Goal: Transaction & Acquisition: Book appointment/travel/reservation

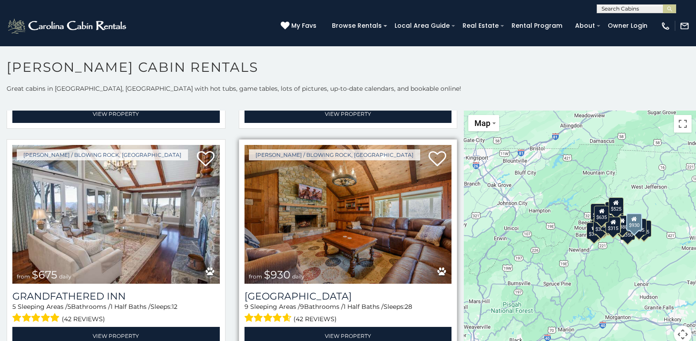
scroll to position [662, 0]
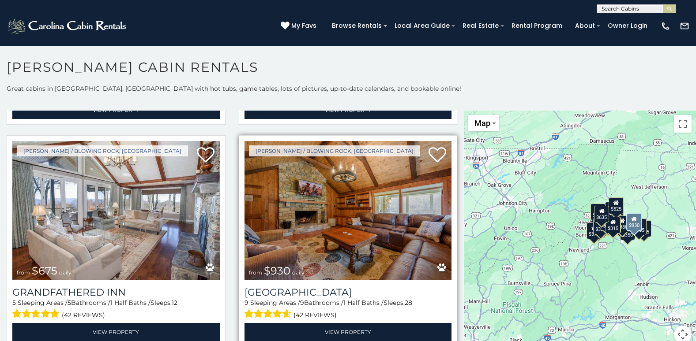
click at [366, 184] on img at bounding box center [347, 210] width 207 height 139
click at [322, 229] on img at bounding box center [347, 210] width 207 height 139
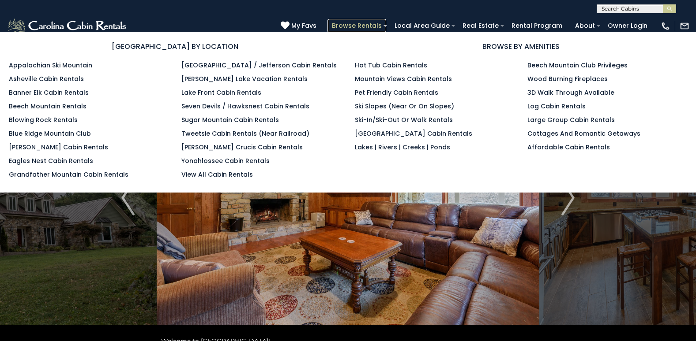
click at [357, 26] on link "Browse Rentals" at bounding box center [356, 26] width 59 height 14
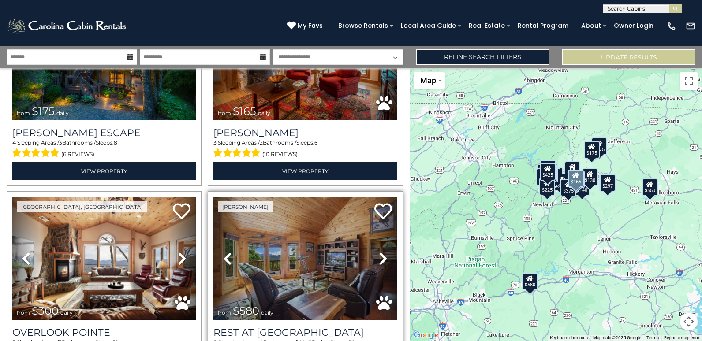
scroll to position [309, 0]
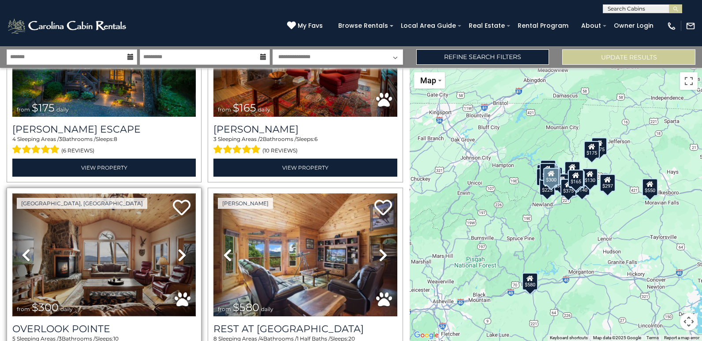
click at [140, 281] on img at bounding box center [104, 255] width 184 height 123
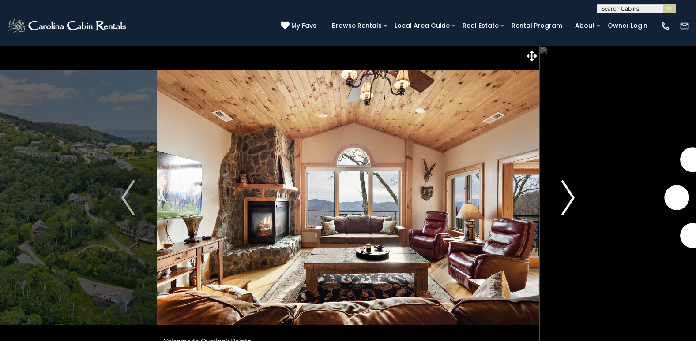
click at [568, 196] on img "Next" at bounding box center [567, 197] width 13 height 35
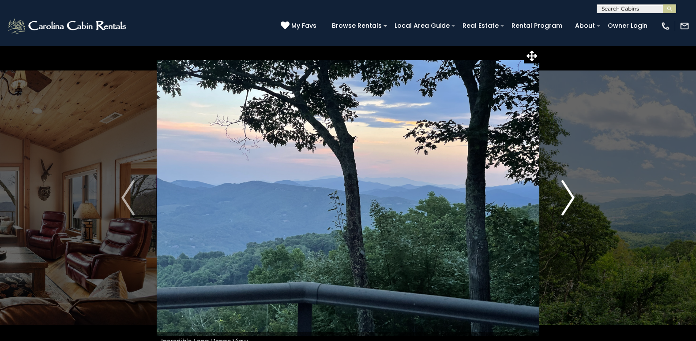
click at [568, 196] on img "Next" at bounding box center [567, 197] width 13 height 35
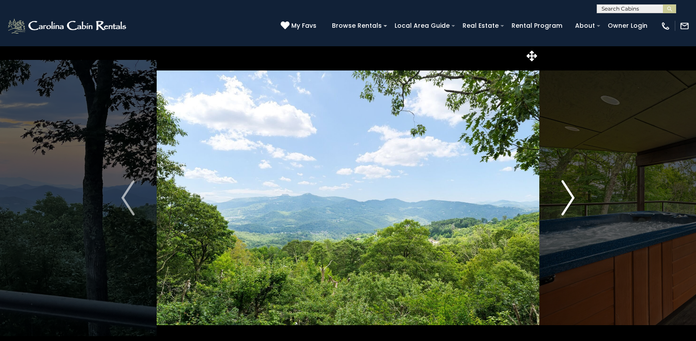
click at [568, 196] on img "Next" at bounding box center [567, 197] width 13 height 35
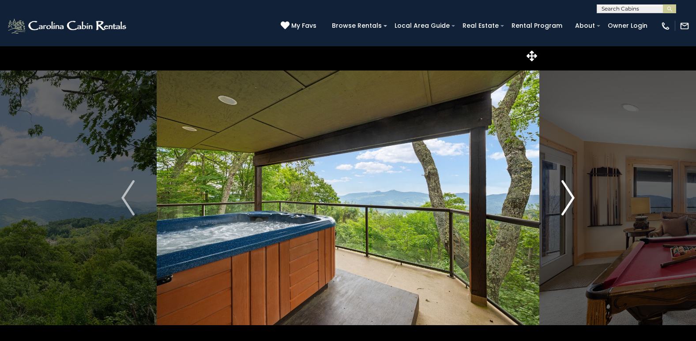
click at [567, 197] on img "Next" at bounding box center [567, 197] width 13 height 35
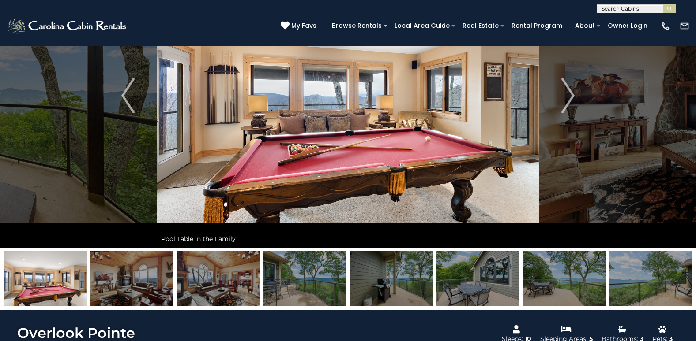
scroll to position [132, 0]
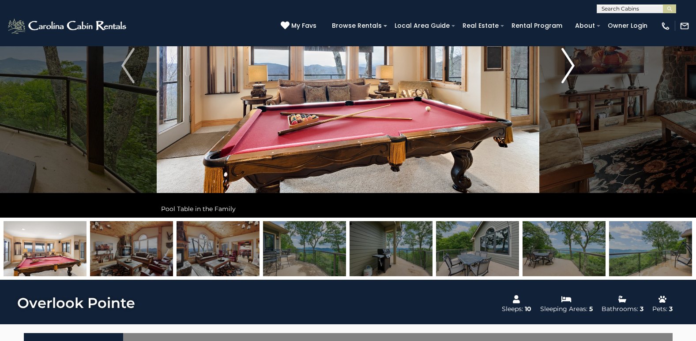
click at [567, 66] on img "Next" at bounding box center [567, 65] width 13 height 35
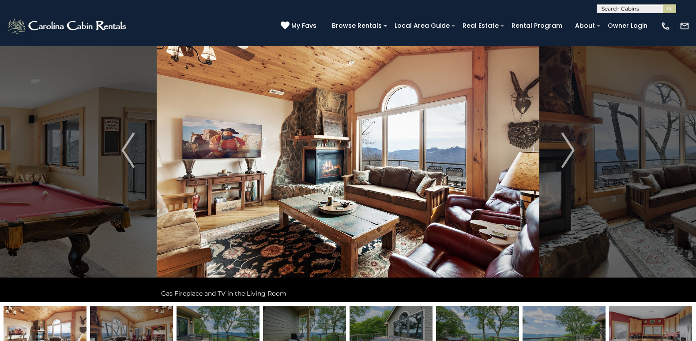
scroll to position [44, 0]
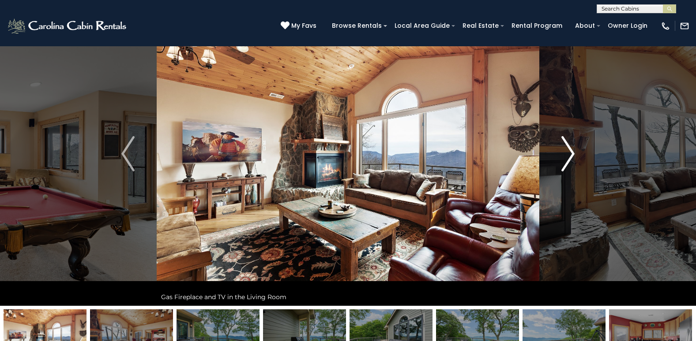
click at [571, 152] on img "Next" at bounding box center [567, 153] width 13 height 35
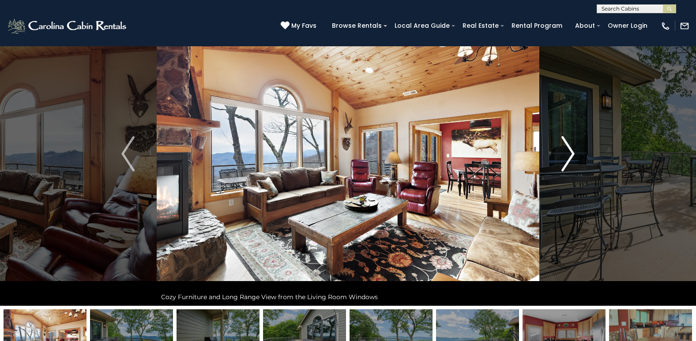
click at [571, 152] on img "Next" at bounding box center [567, 153] width 13 height 35
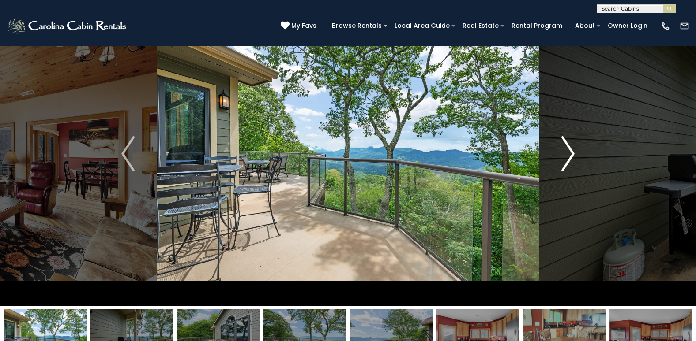
click at [571, 152] on img "Next" at bounding box center [567, 153] width 13 height 35
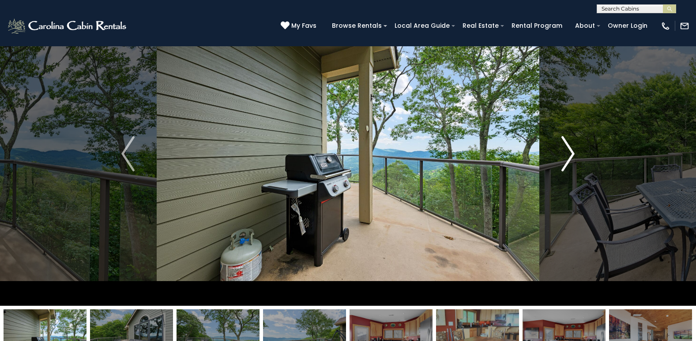
click at [571, 152] on img "Next" at bounding box center [567, 153] width 13 height 35
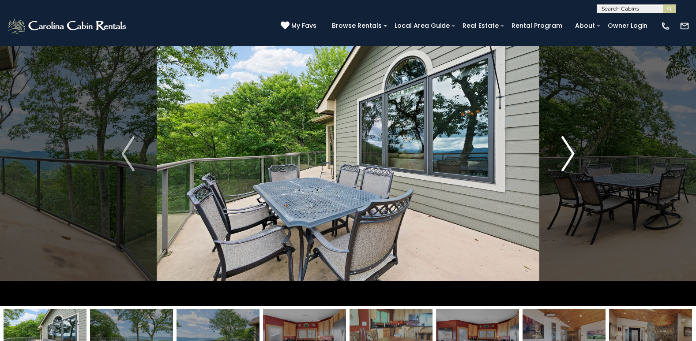
click at [571, 152] on img "Next" at bounding box center [567, 153] width 13 height 35
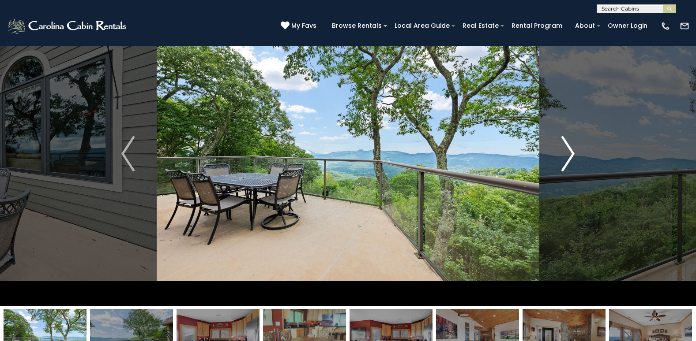
click at [571, 152] on img "Next" at bounding box center [567, 153] width 13 height 35
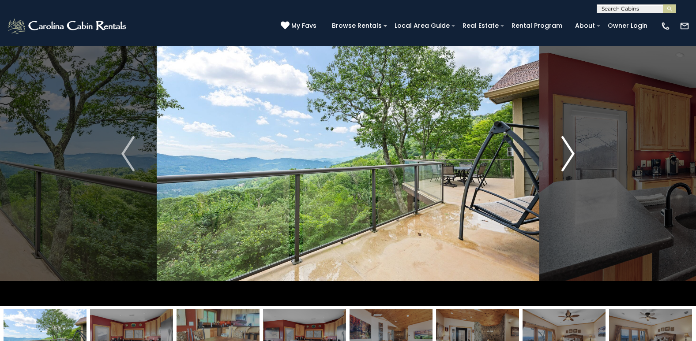
click at [571, 152] on img "Next" at bounding box center [567, 153] width 13 height 35
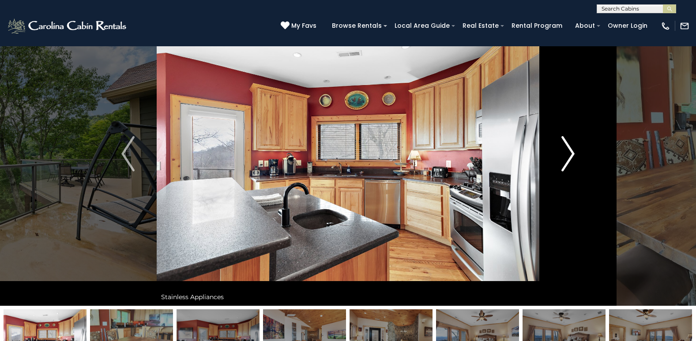
click at [571, 152] on img "Next" at bounding box center [567, 153] width 13 height 35
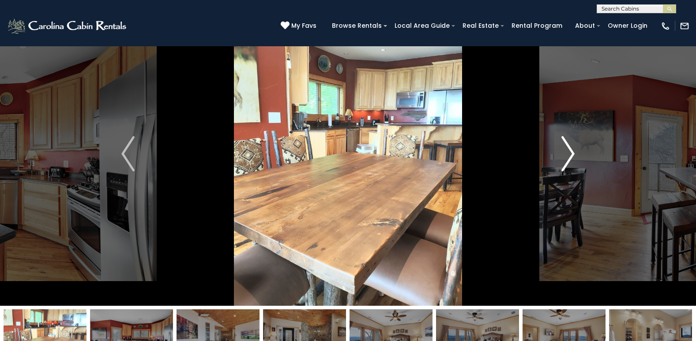
click at [571, 152] on img "Next" at bounding box center [567, 153] width 13 height 35
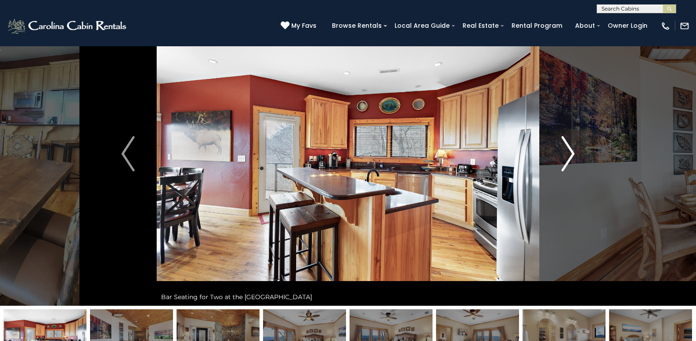
click at [571, 152] on img "Next" at bounding box center [567, 153] width 13 height 35
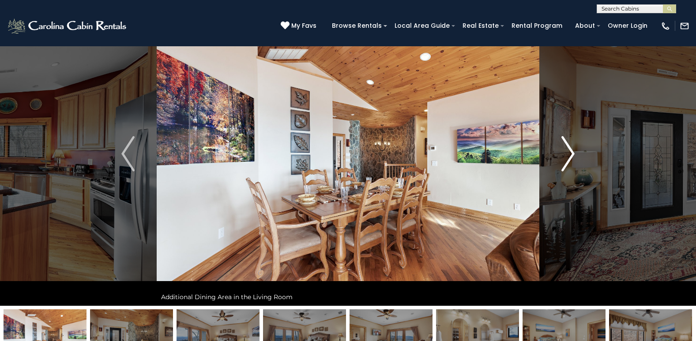
click at [571, 152] on img "Next" at bounding box center [567, 153] width 13 height 35
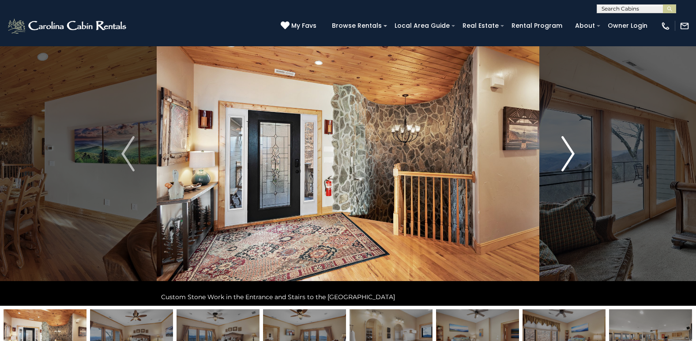
click at [573, 153] on img "Next" at bounding box center [567, 153] width 13 height 35
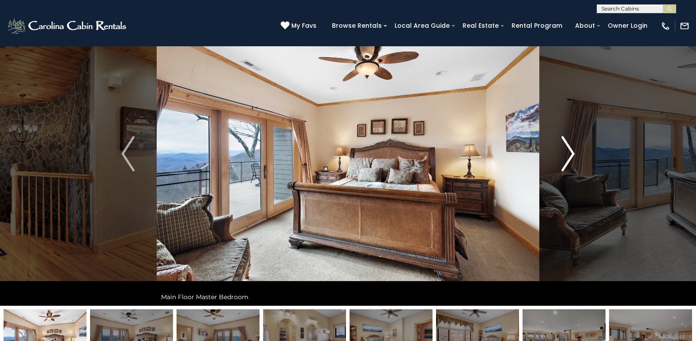
click at [573, 153] on img "Next" at bounding box center [567, 153] width 13 height 35
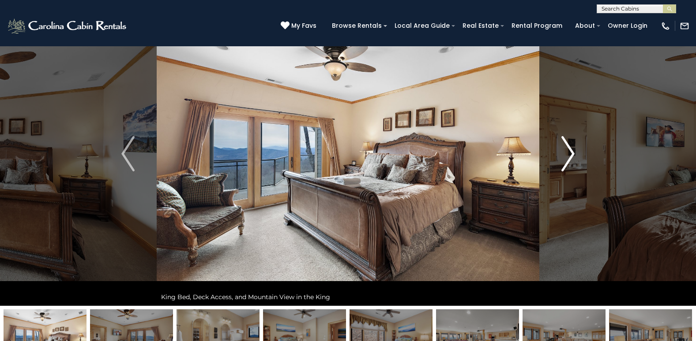
click at [573, 153] on img "Next" at bounding box center [567, 153] width 13 height 35
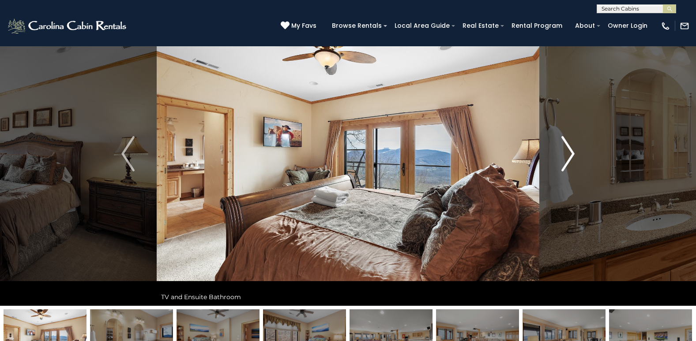
click at [573, 153] on img "Next" at bounding box center [567, 153] width 13 height 35
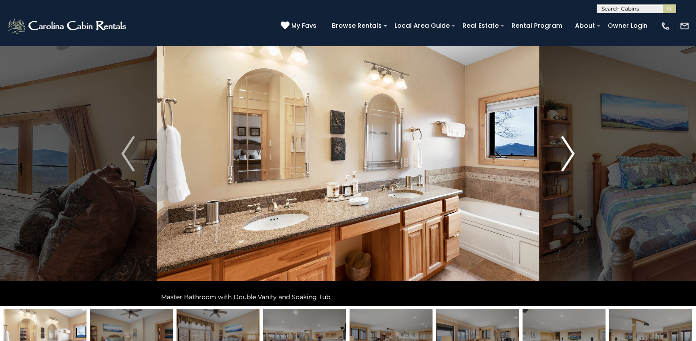
click at [573, 153] on img "Next" at bounding box center [567, 153] width 13 height 35
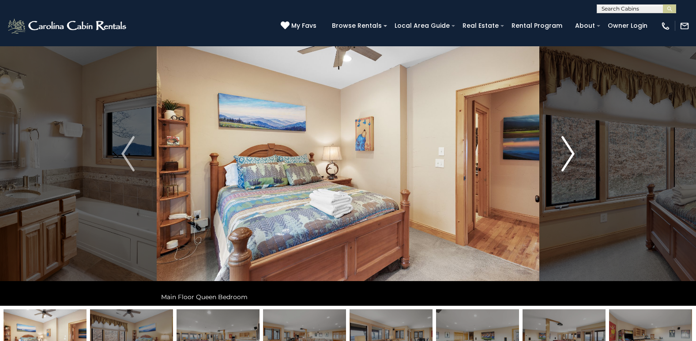
click at [573, 153] on img "Next" at bounding box center [567, 153] width 13 height 35
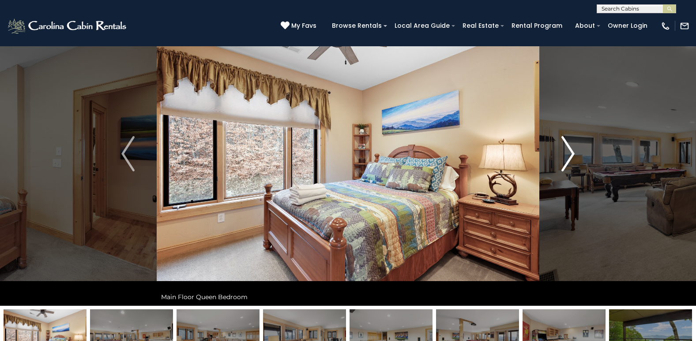
click at [573, 153] on img "Next" at bounding box center [567, 153] width 13 height 35
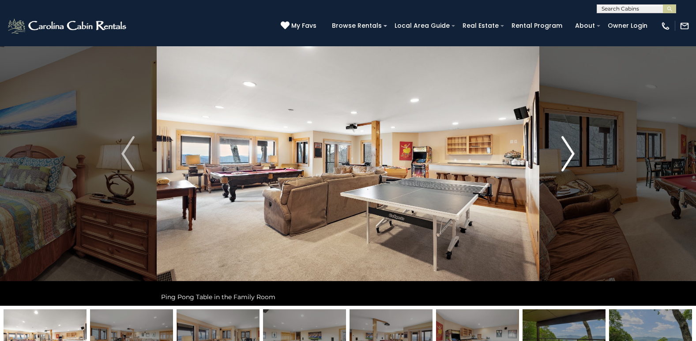
click at [573, 153] on img "Next" at bounding box center [567, 153] width 13 height 35
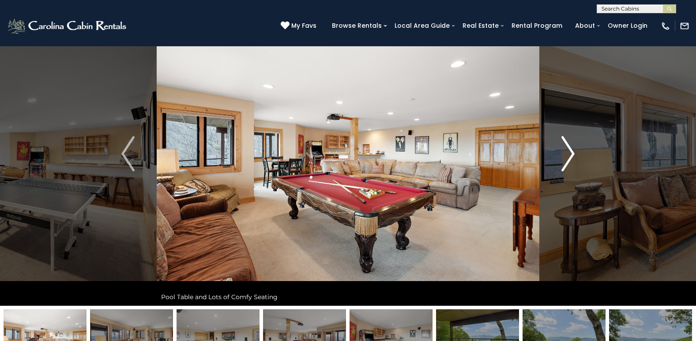
click at [573, 153] on img "Next" at bounding box center [567, 153] width 13 height 35
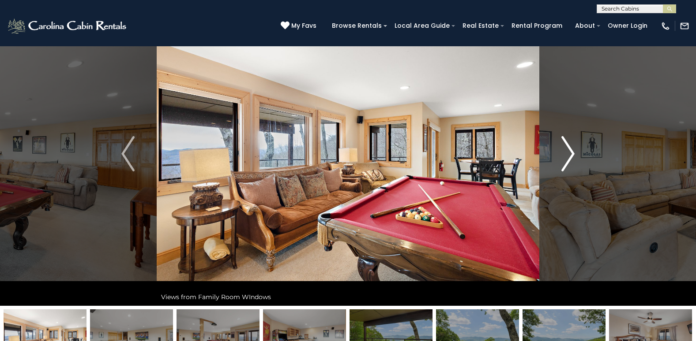
click at [573, 153] on img "Next" at bounding box center [567, 153] width 13 height 35
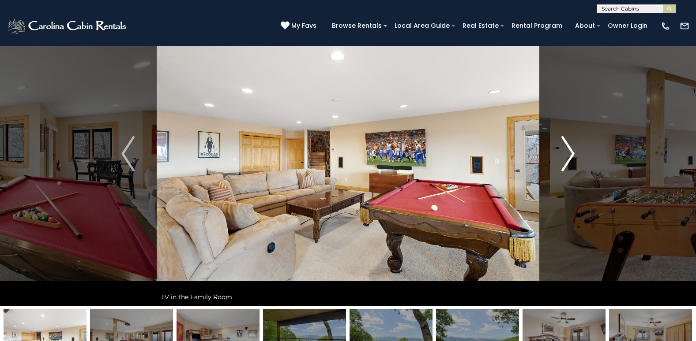
click at [573, 153] on img "Next" at bounding box center [567, 153] width 13 height 35
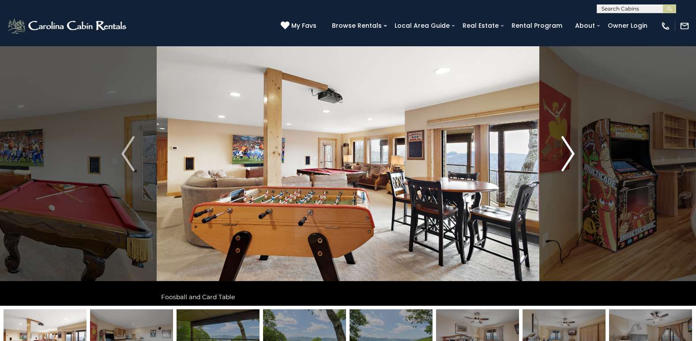
click at [573, 153] on img "Next" at bounding box center [567, 153] width 13 height 35
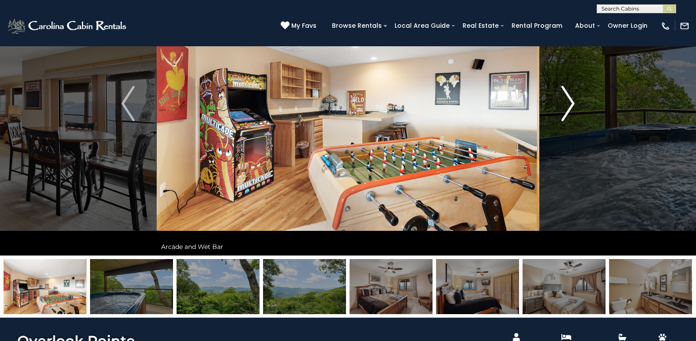
scroll to position [132, 0]
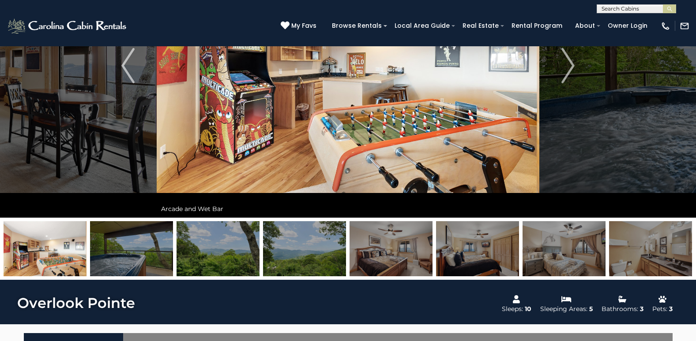
click at [223, 254] on img at bounding box center [217, 248] width 83 height 55
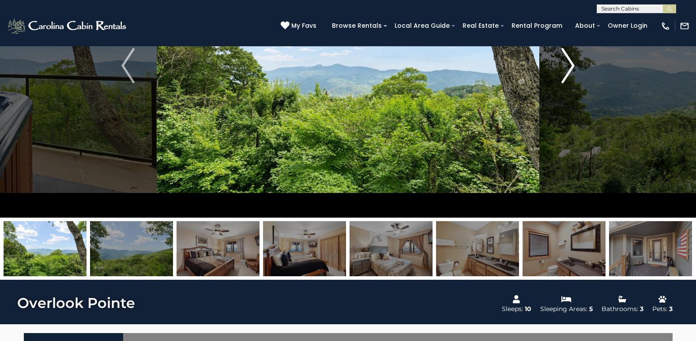
click at [574, 64] on img "Next" at bounding box center [567, 65] width 13 height 35
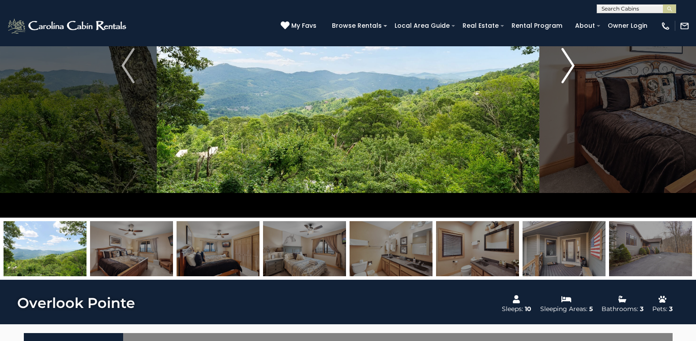
click at [574, 64] on img "Next" at bounding box center [567, 65] width 13 height 35
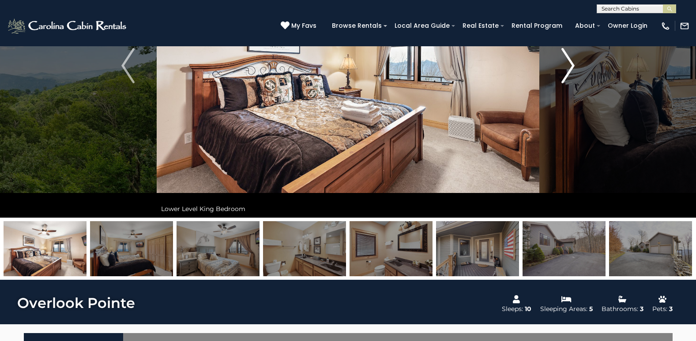
click at [574, 64] on img "Next" at bounding box center [567, 65] width 13 height 35
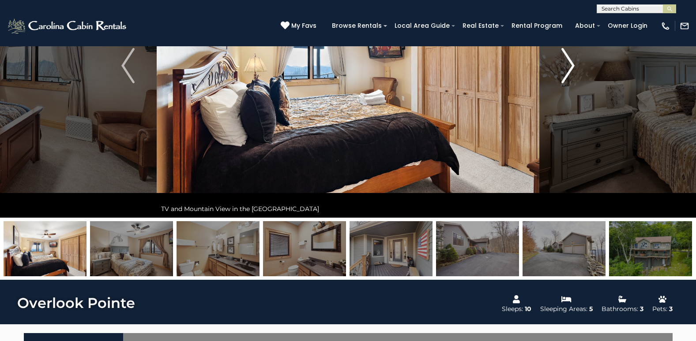
click at [574, 64] on img "Next" at bounding box center [567, 65] width 13 height 35
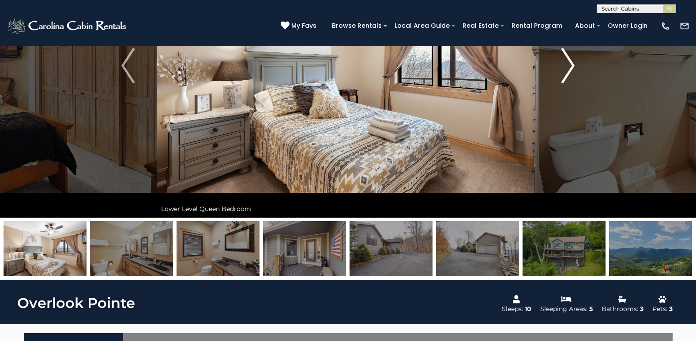
click at [574, 64] on img "Next" at bounding box center [567, 65] width 13 height 35
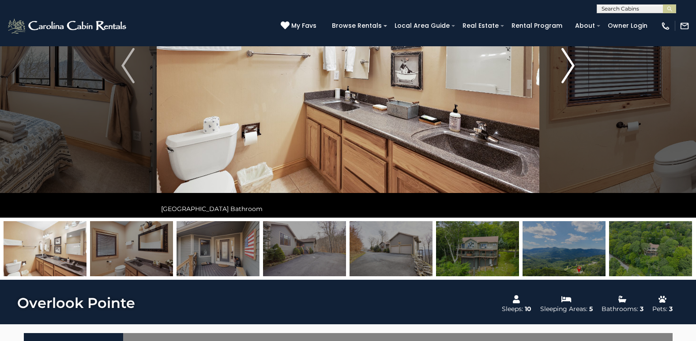
click at [574, 64] on img "Next" at bounding box center [567, 65] width 13 height 35
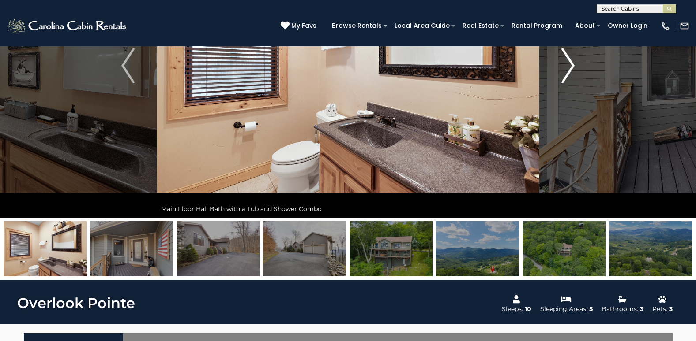
click at [574, 64] on img "Next" at bounding box center [567, 65] width 13 height 35
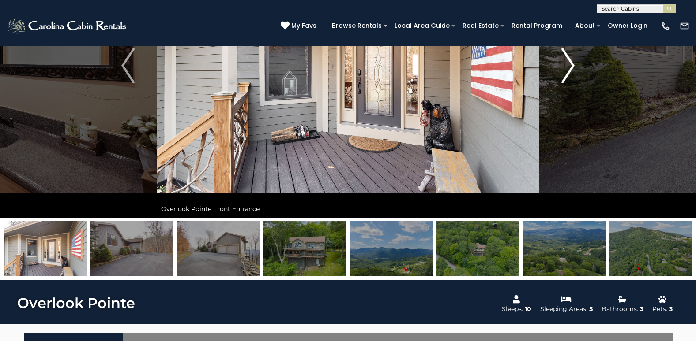
click at [571, 66] on img "Next" at bounding box center [567, 65] width 13 height 35
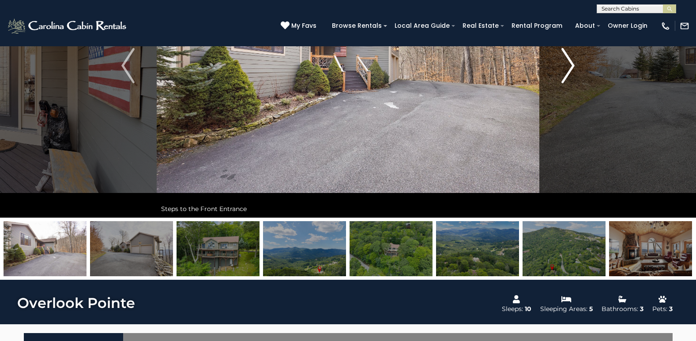
click at [571, 66] on img "Next" at bounding box center [567, 65] width 13 height 35
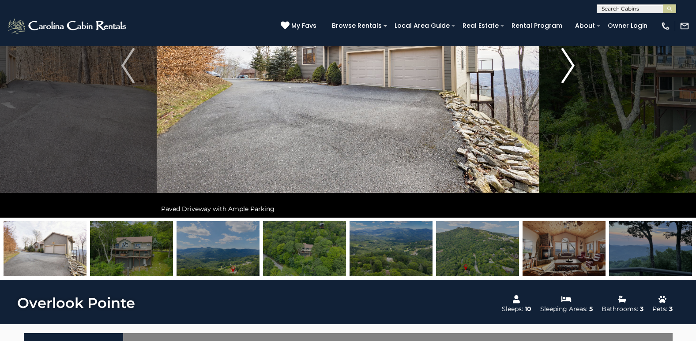
click at [568, 66] on img "Next" at bounding box center [567, 65] width 13 height 35
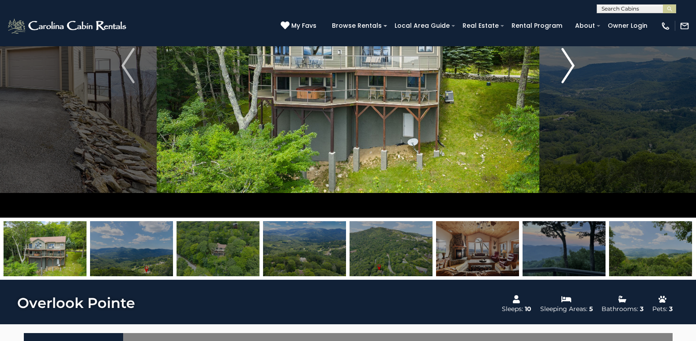
click at [570, 66] on img "Next" at bounding box center [567, 65] width 13 height 35
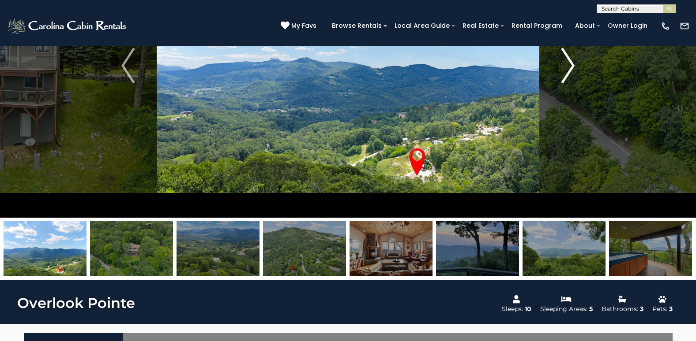
click at [570, 66] on img "Next" at bounding box center [567, 65] width 13 height 35
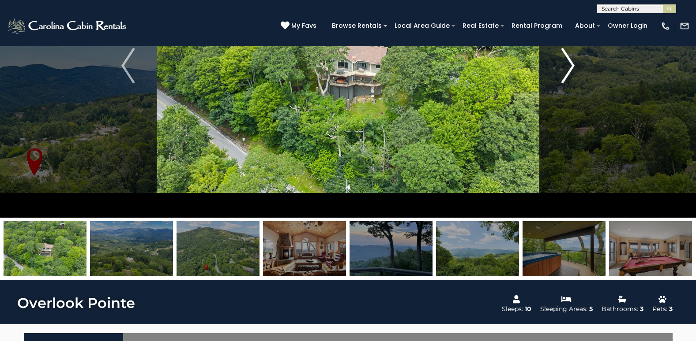
click at [570, 66] on img "Next" at bounding box center [567, 65] width 13 height 35
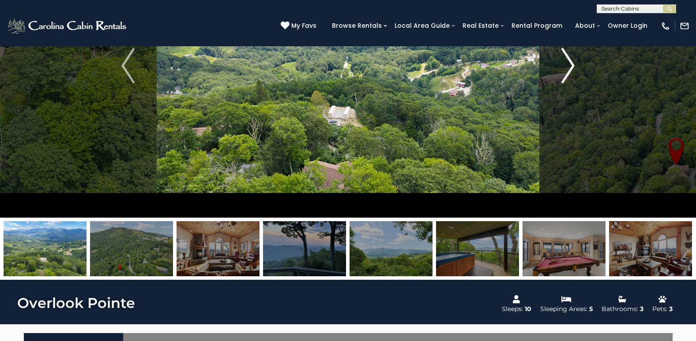
click at [570, 66] on img "Next" at bounding box center [567, 65] width 13 height 35
